Goal: Obtain resource: Download file/media

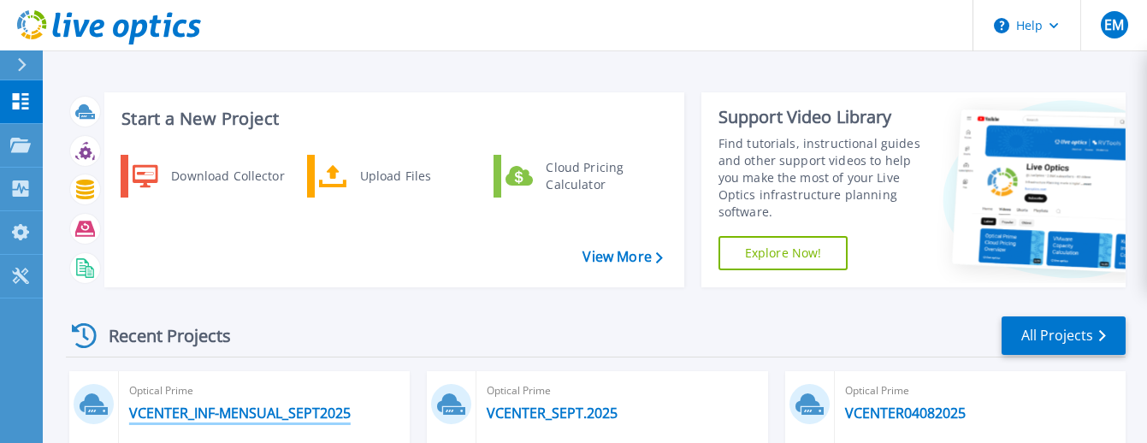
click at [250, 405] on link "VCENTER_INF-MENSUAL_SEPT2025" at bounding box center [240, 413] width 222 height 17
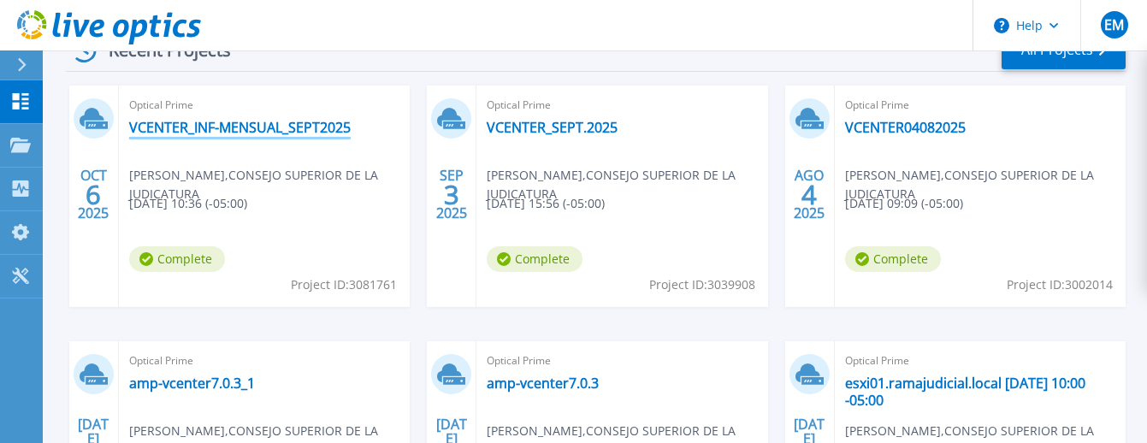
scroll to position [329, 0]
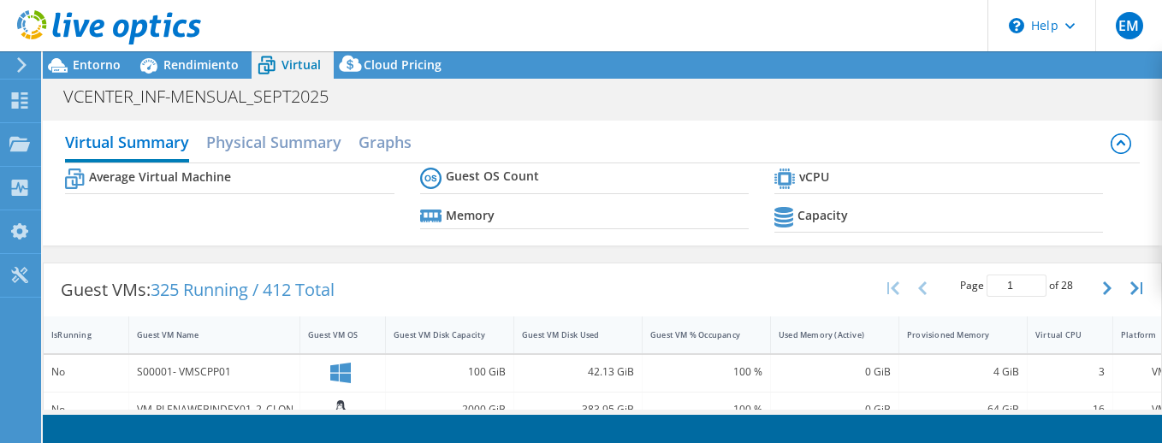
select select "USD"
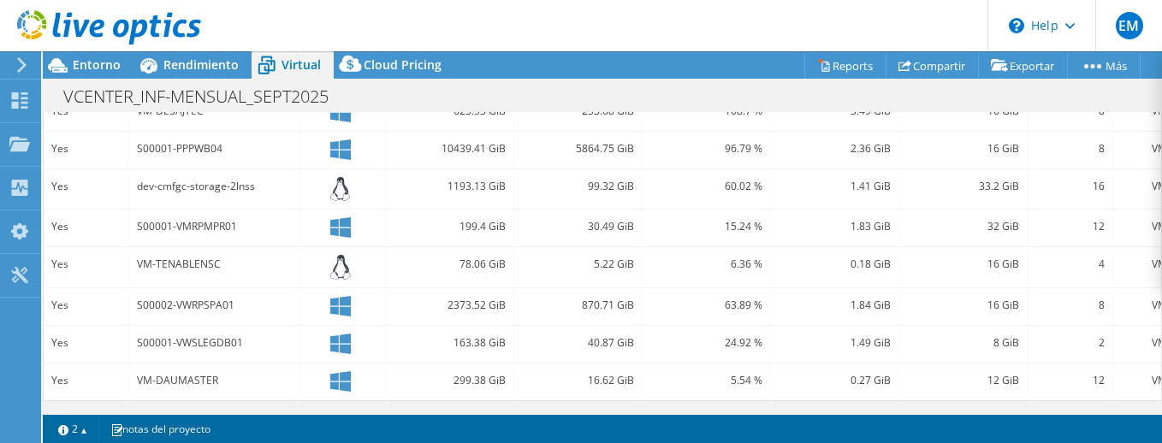
scroll to position [947, 0]
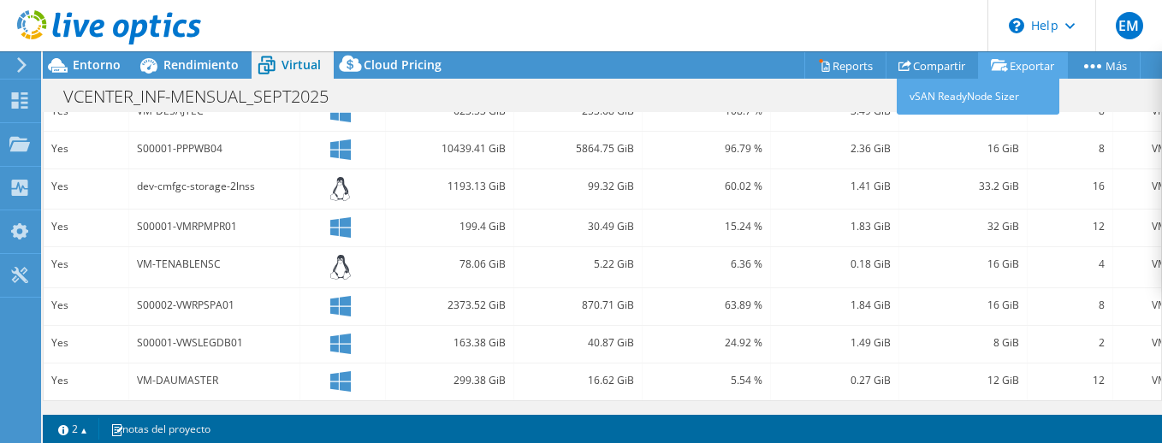
click at [1017, 64] on link "Exportar" at bounding box center [1023, 65] width 90 height 27
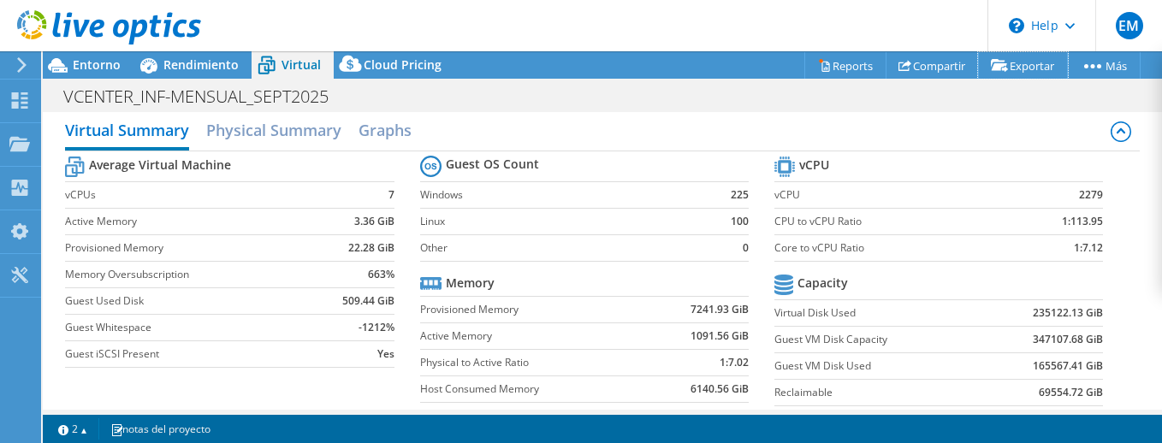
scroll to position [0, 0]
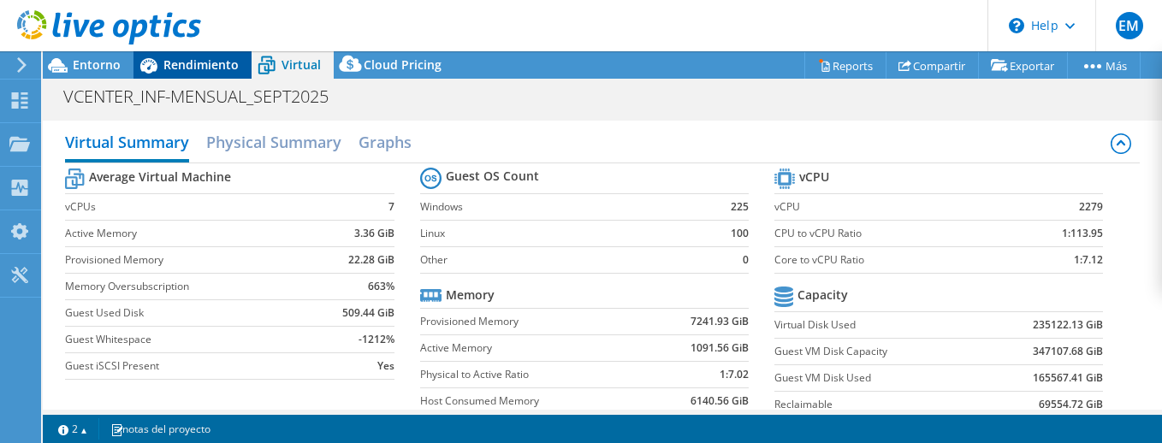
click at [206, 64] on span "Rendimiento" at bounding box center [200, 64] width 75 height 16
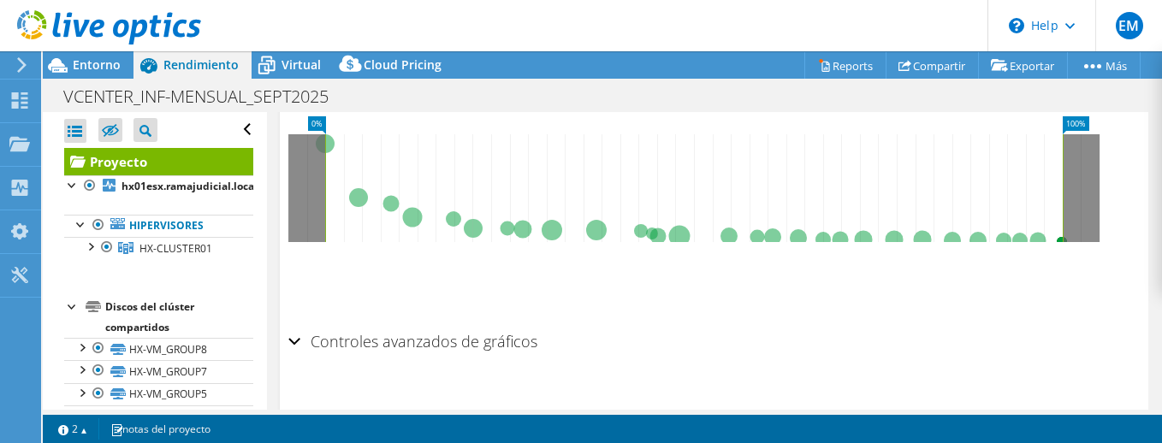
scroll to position [927, 0]
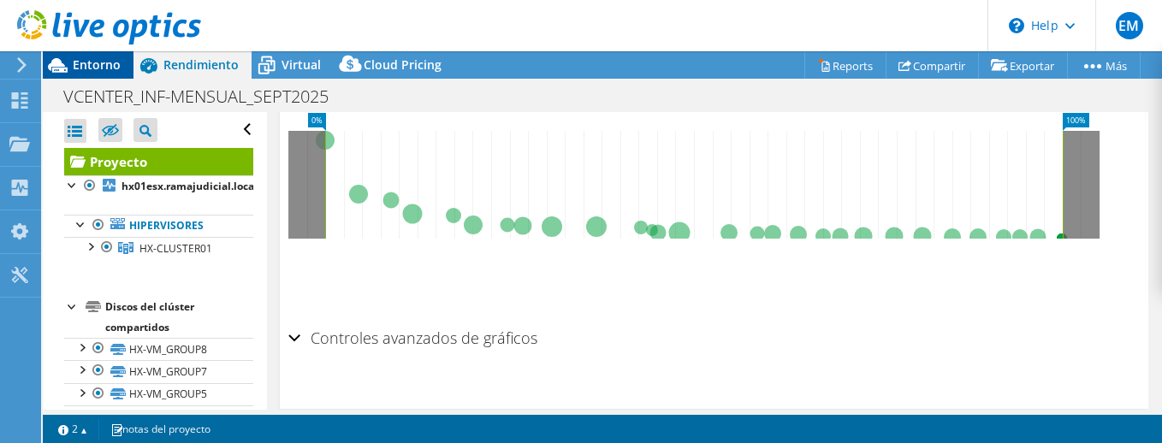
click at [86, 65] on span "Entorno" at bounding box center [97, 64] width 48 height 16
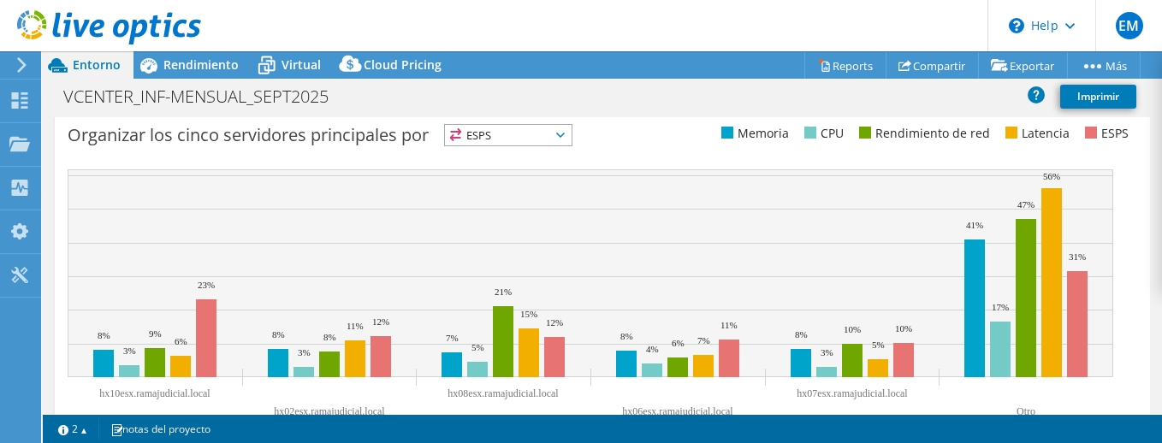
scroll to position [755, 0]
